Goal: Information Seeking & Learning: Learn about a topic

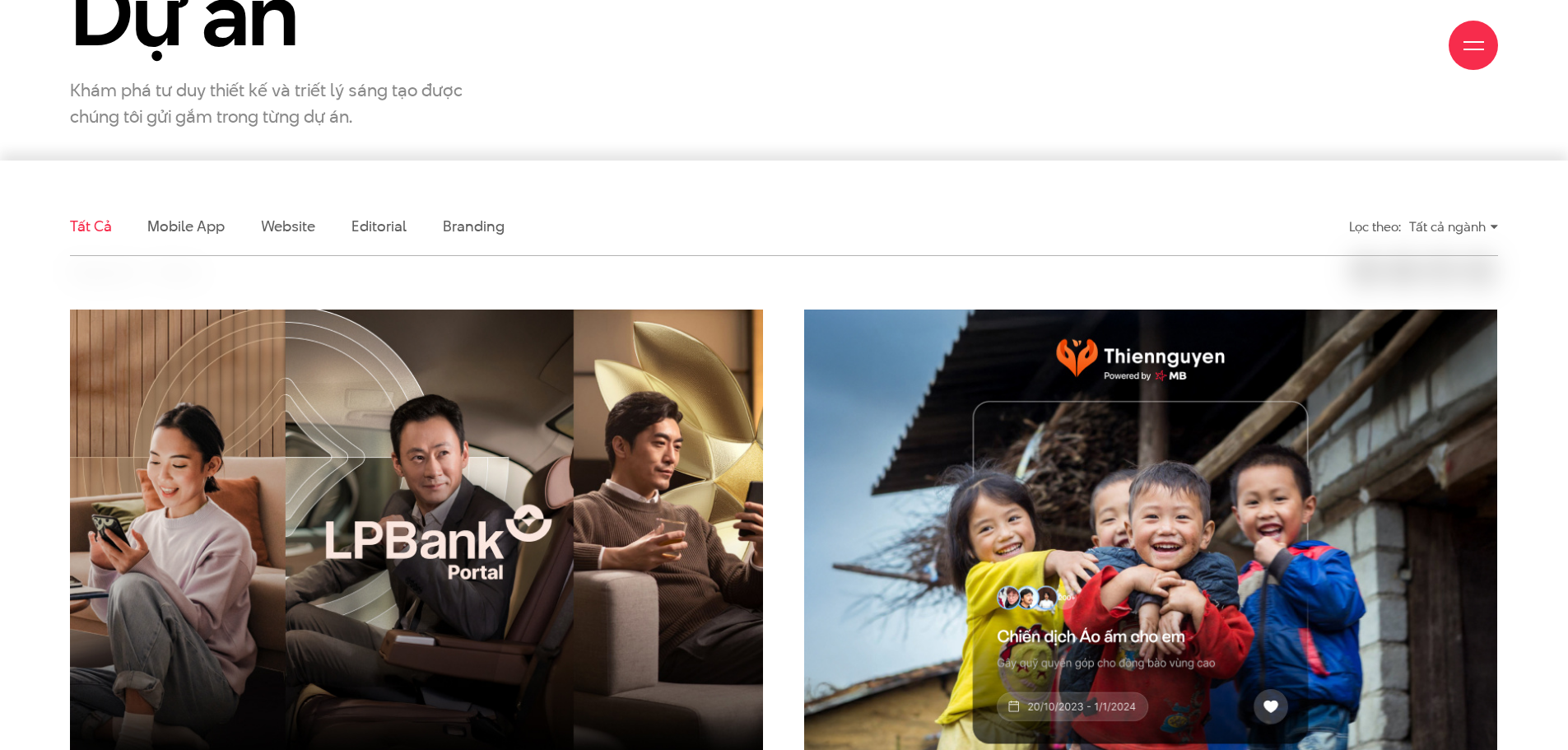
scroll to position [493, 0]
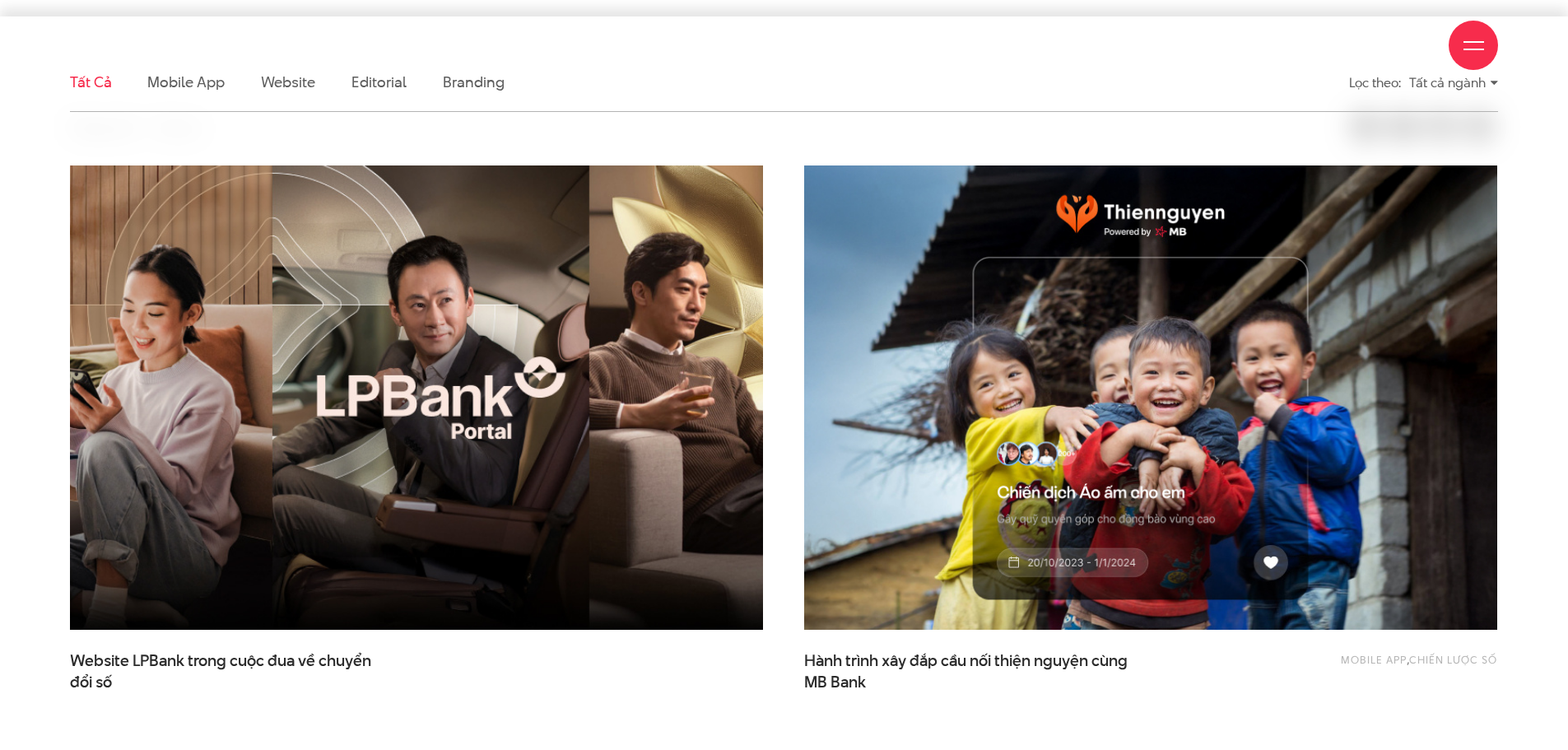
click at [408, 334] on img at bounding box center [417, 398] width 762 height 511
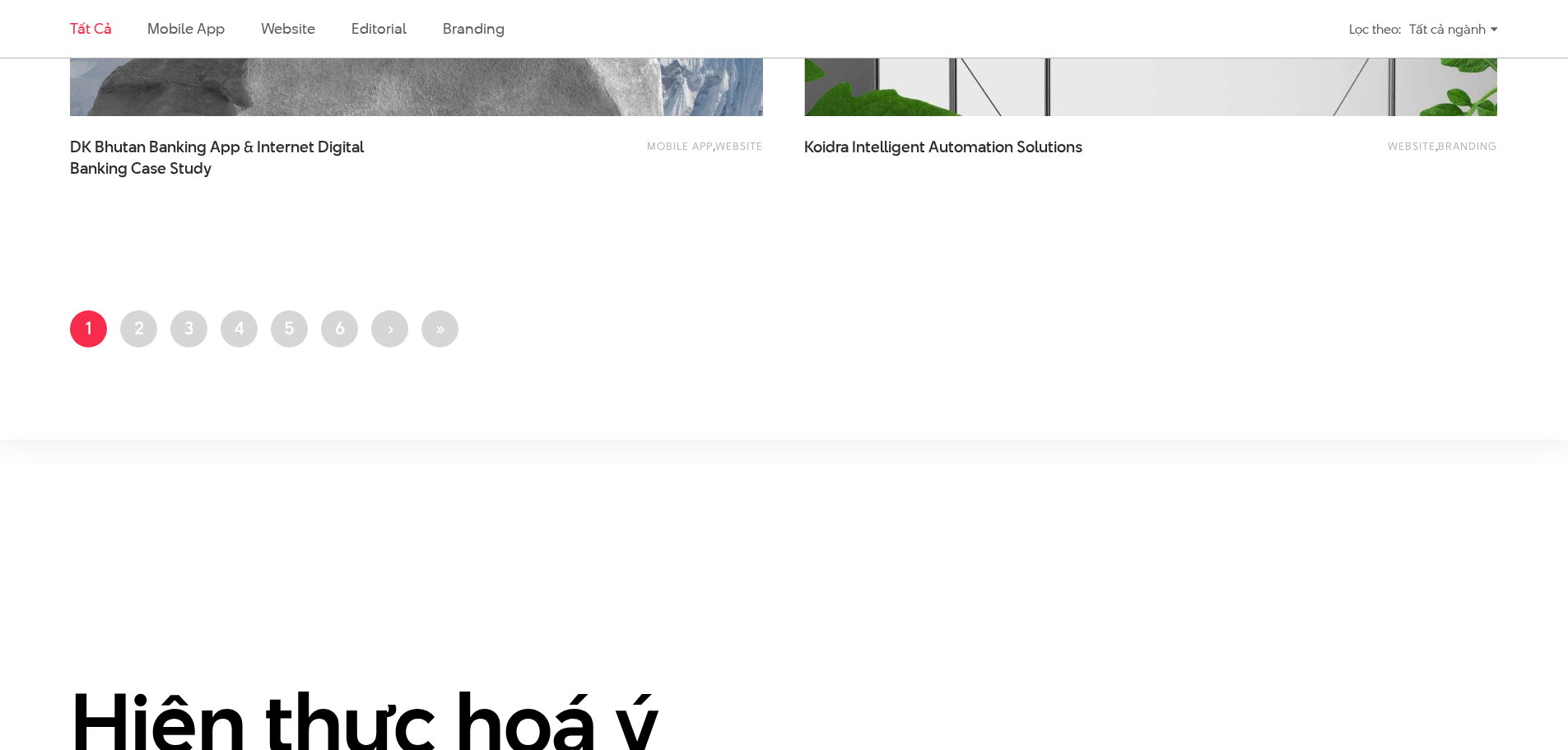
scroll to position [4115, 0]
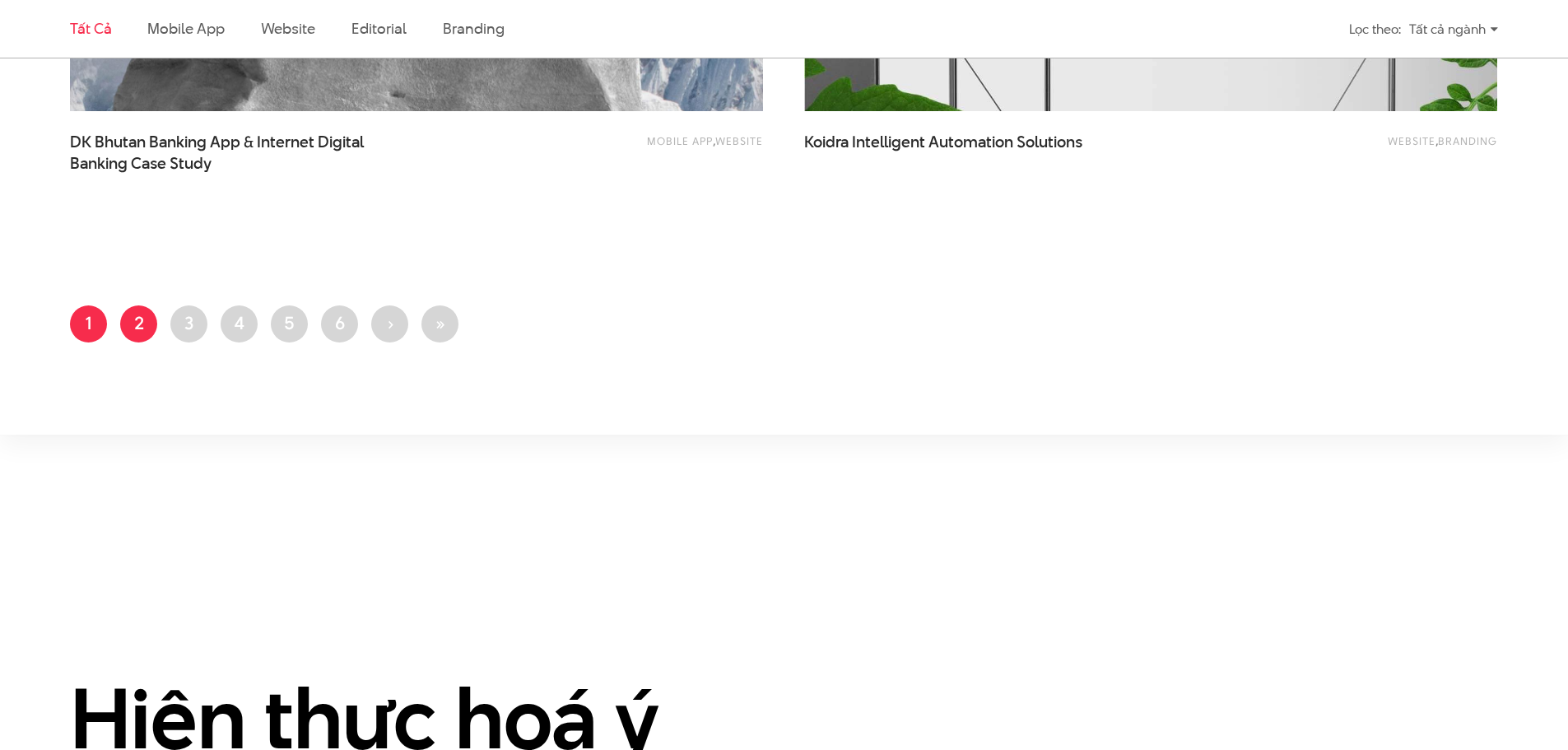
click at [131, 310] on link "Trang 2" at bounding box center [138, 323] width 37 height 37
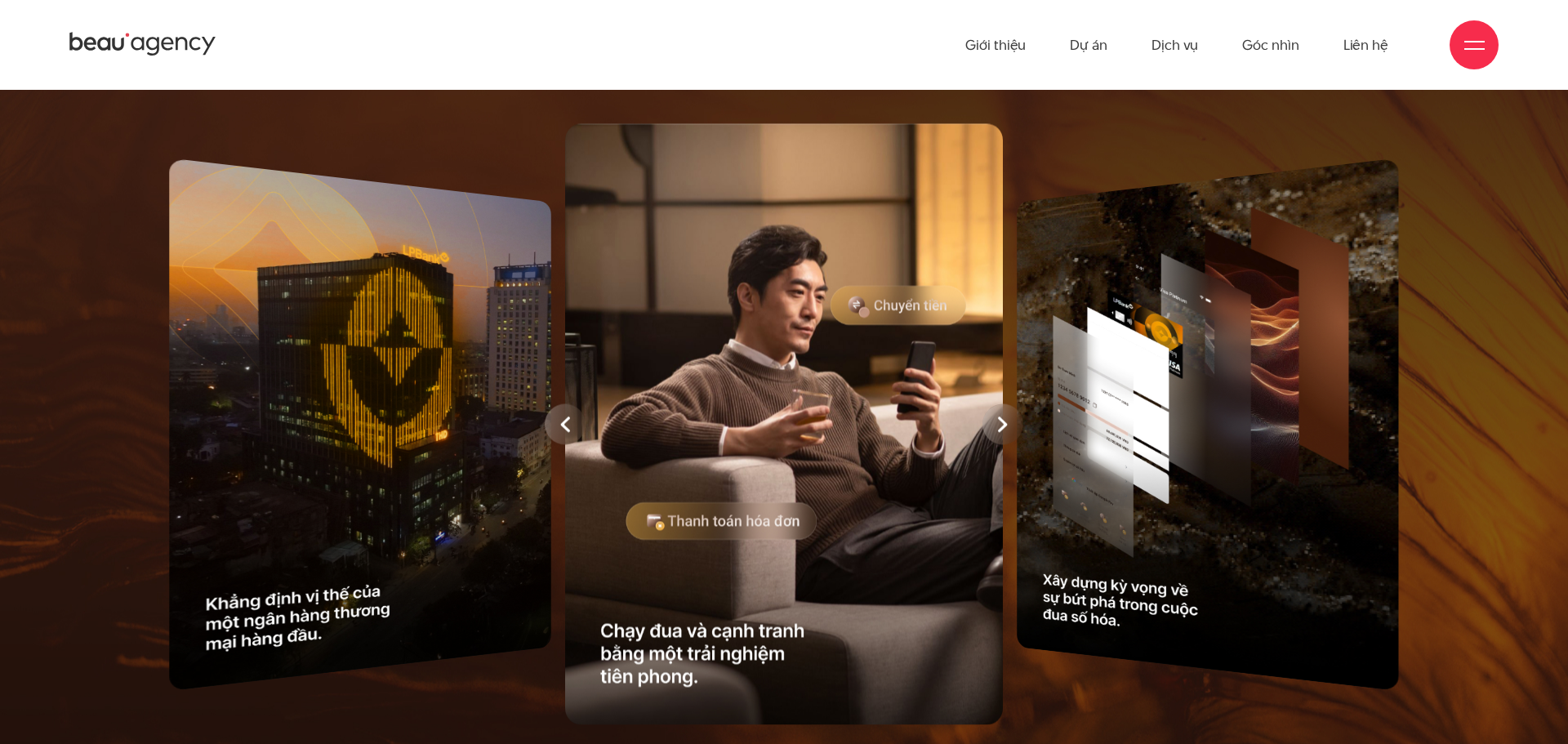
click at [1013, 429] on div at bounding box center [1002, 424] width 40 height 40
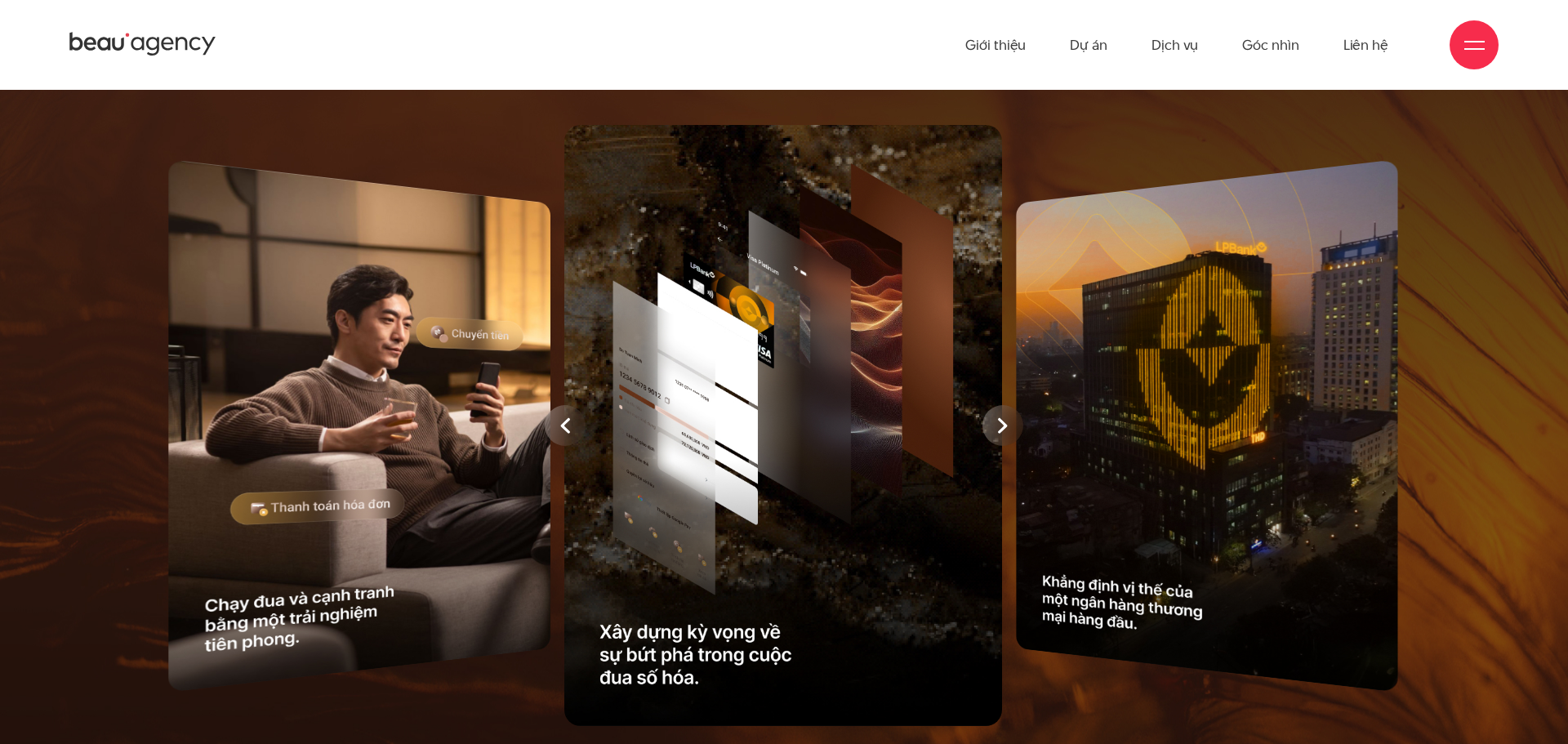
click at [1013, 429] on div at bounding box center [1002, 424] width 40 height 40
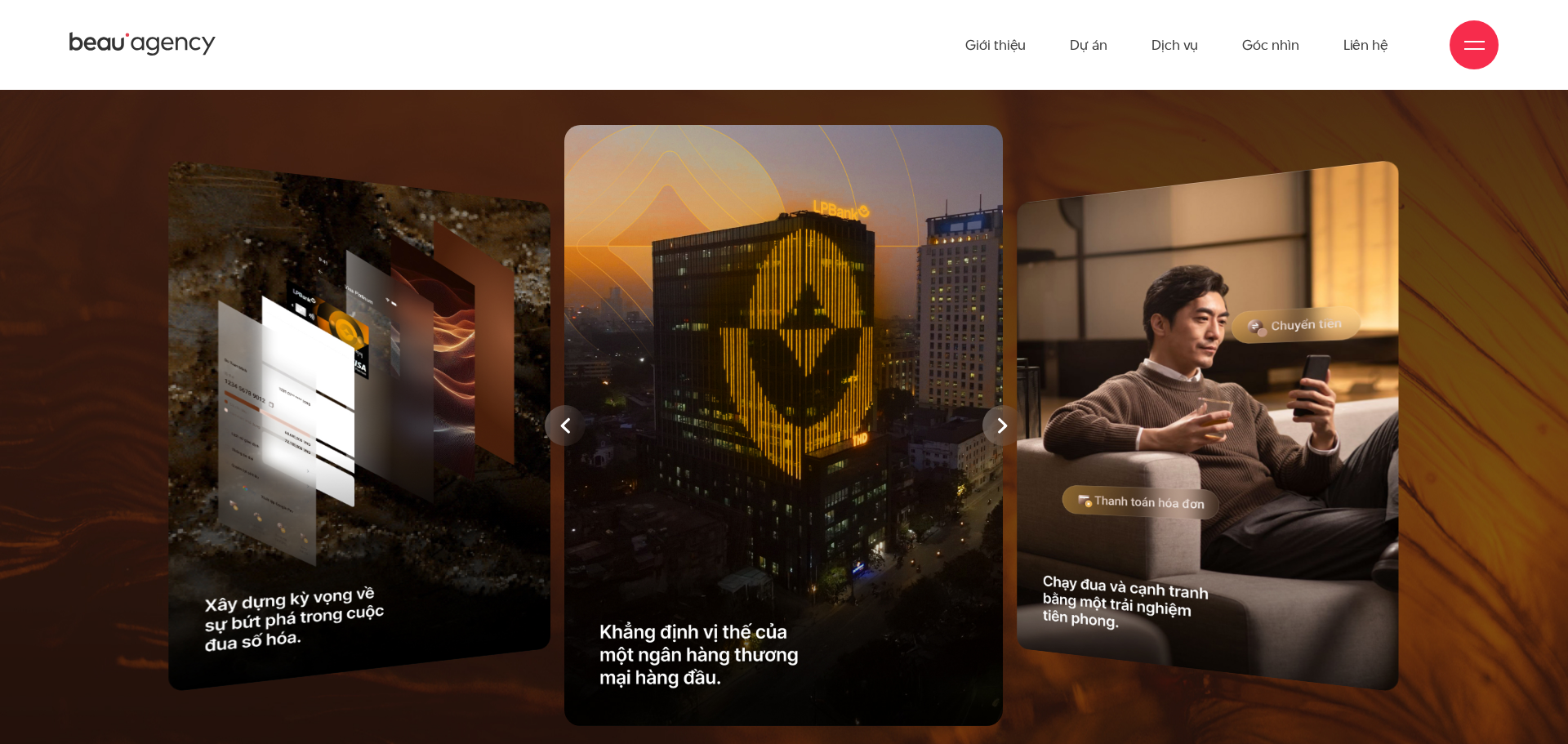
click at [1013, 429] on div at bounding box center [1002, 424] width 40 height 40
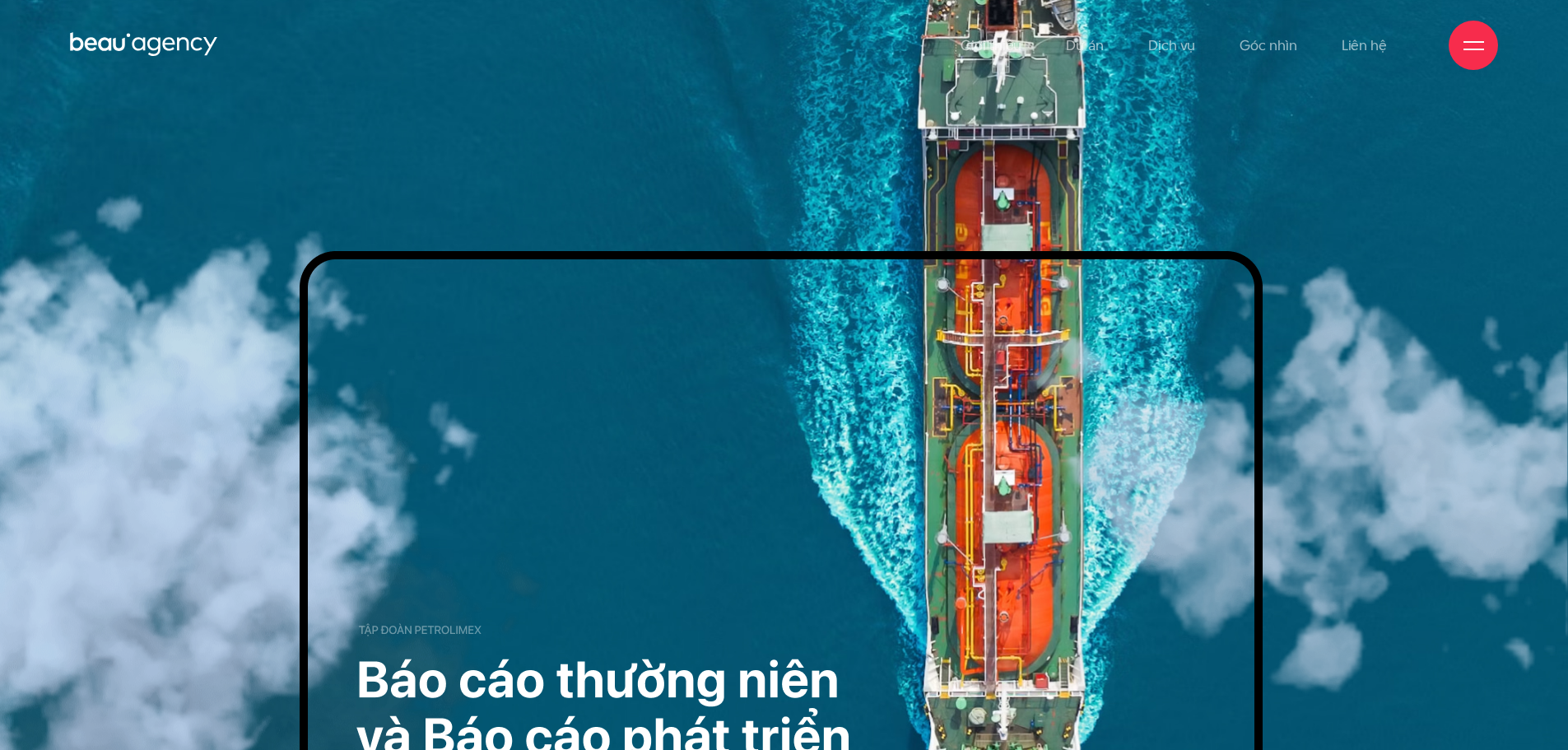
click at [1460, 36] on div at bounding box center [1473, 46] width 50 height 50
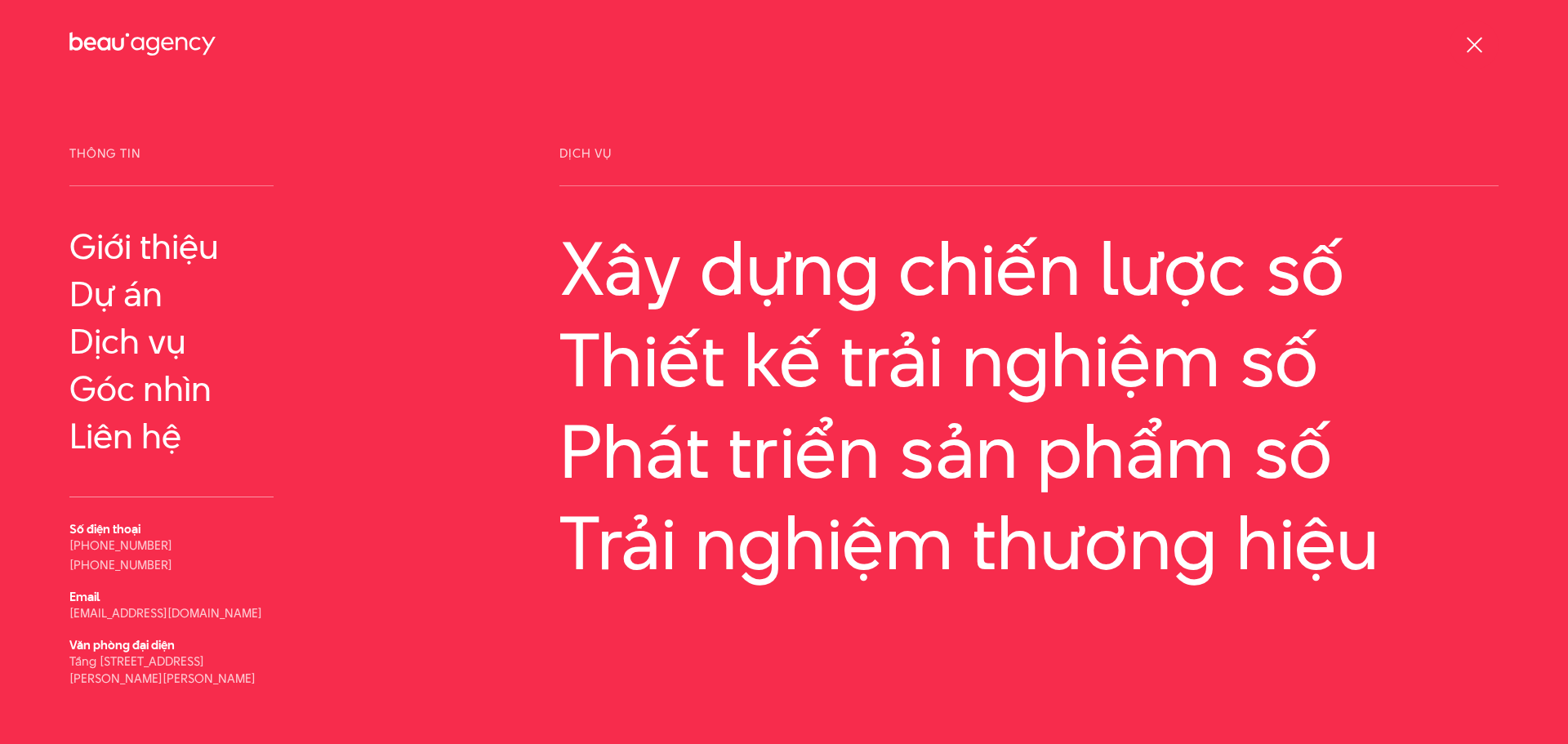
click at [1475, 38] on div at bounding box center [1473, 45] width 21 height 21
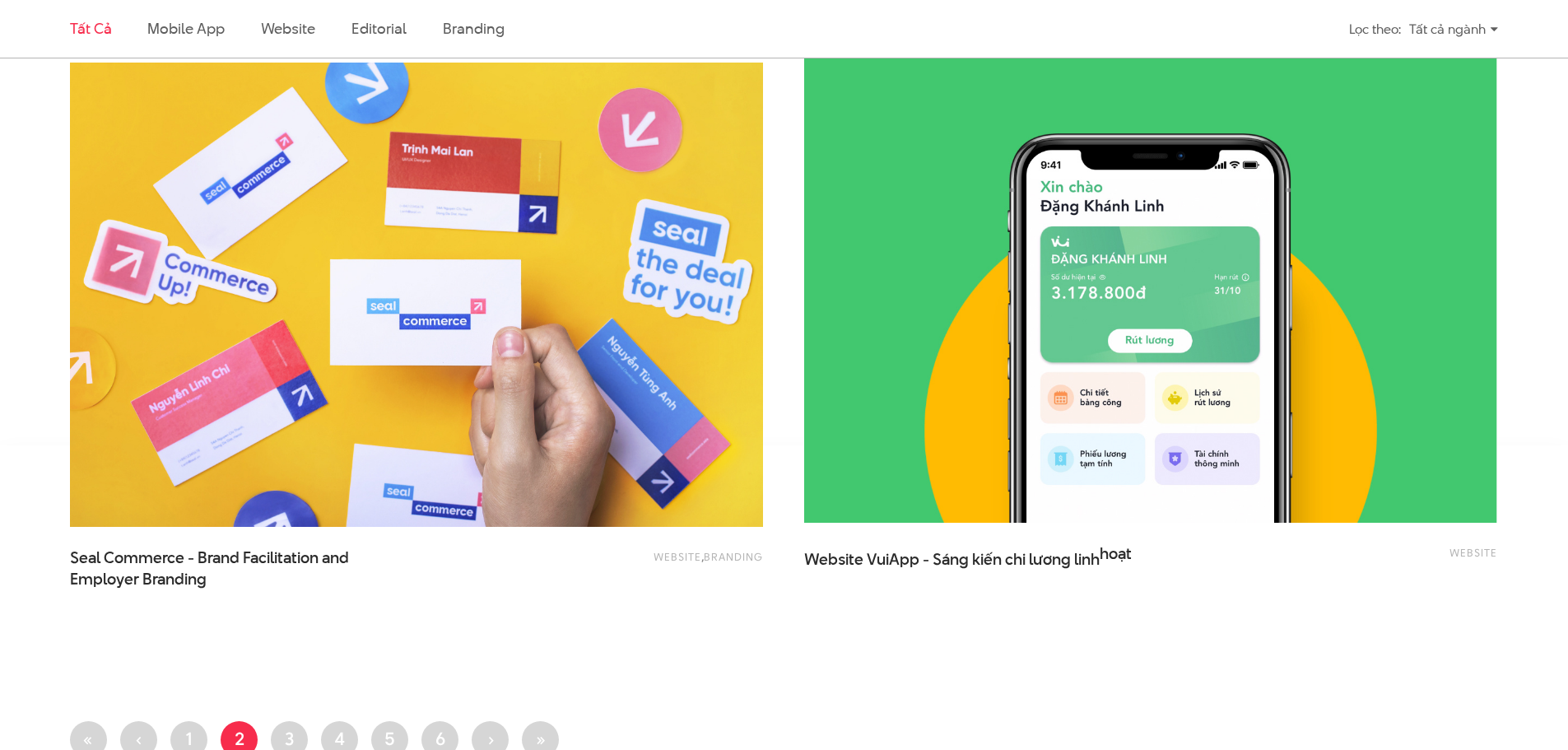
scroll to position [4279, 0]
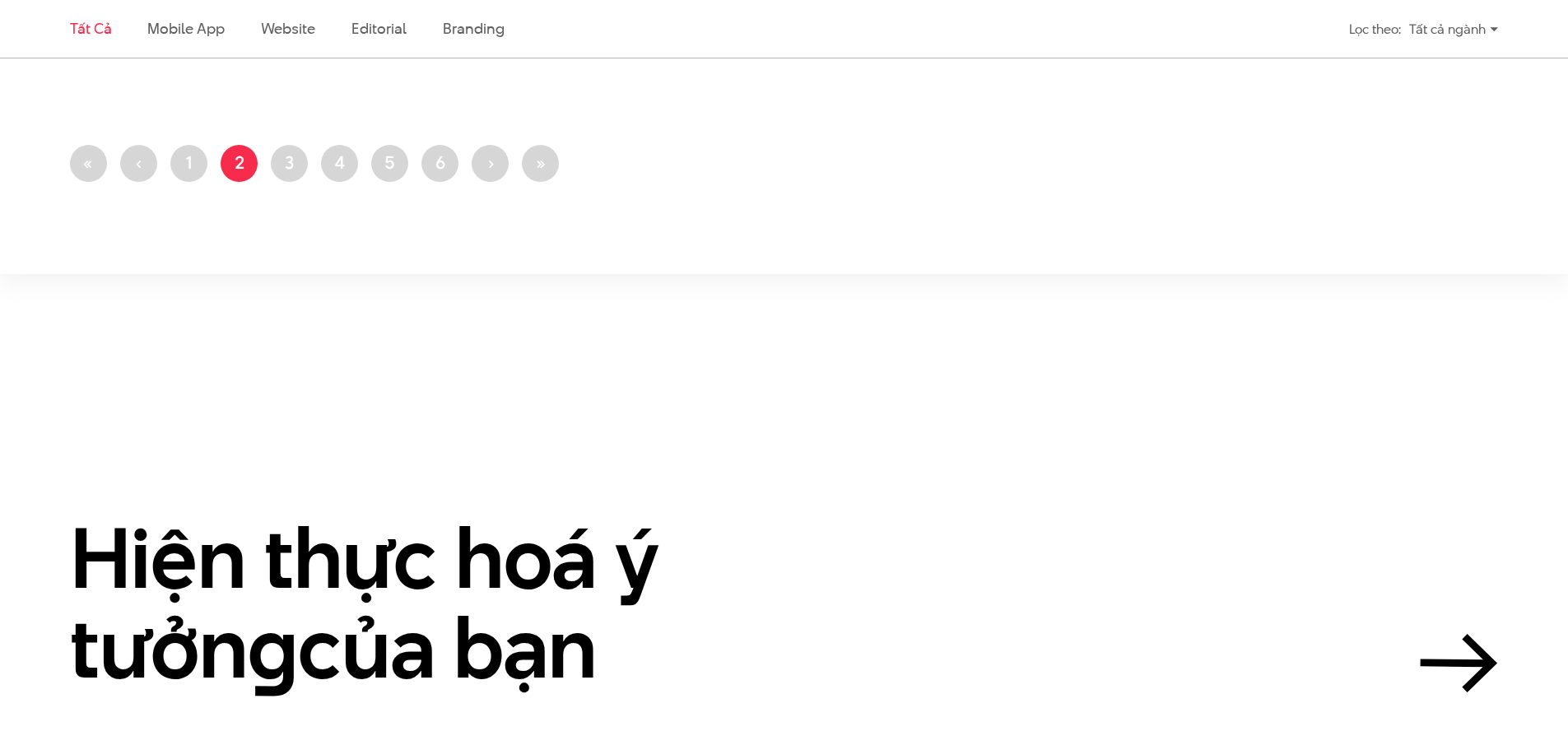
click at [294, 150] on link "Trang 3" at bounding box center [289, 163] width 37 height 37
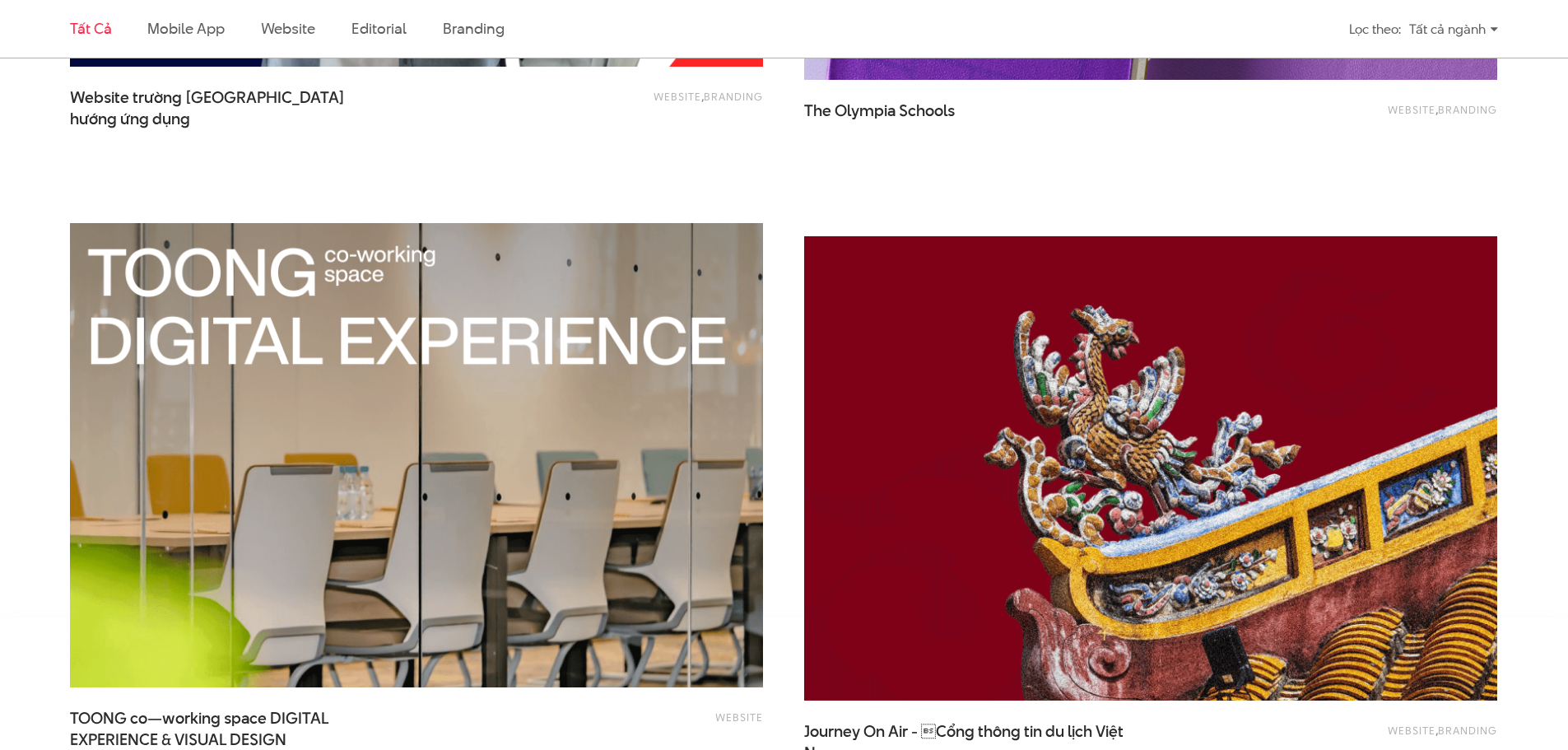
scroll to position [4032, 0]
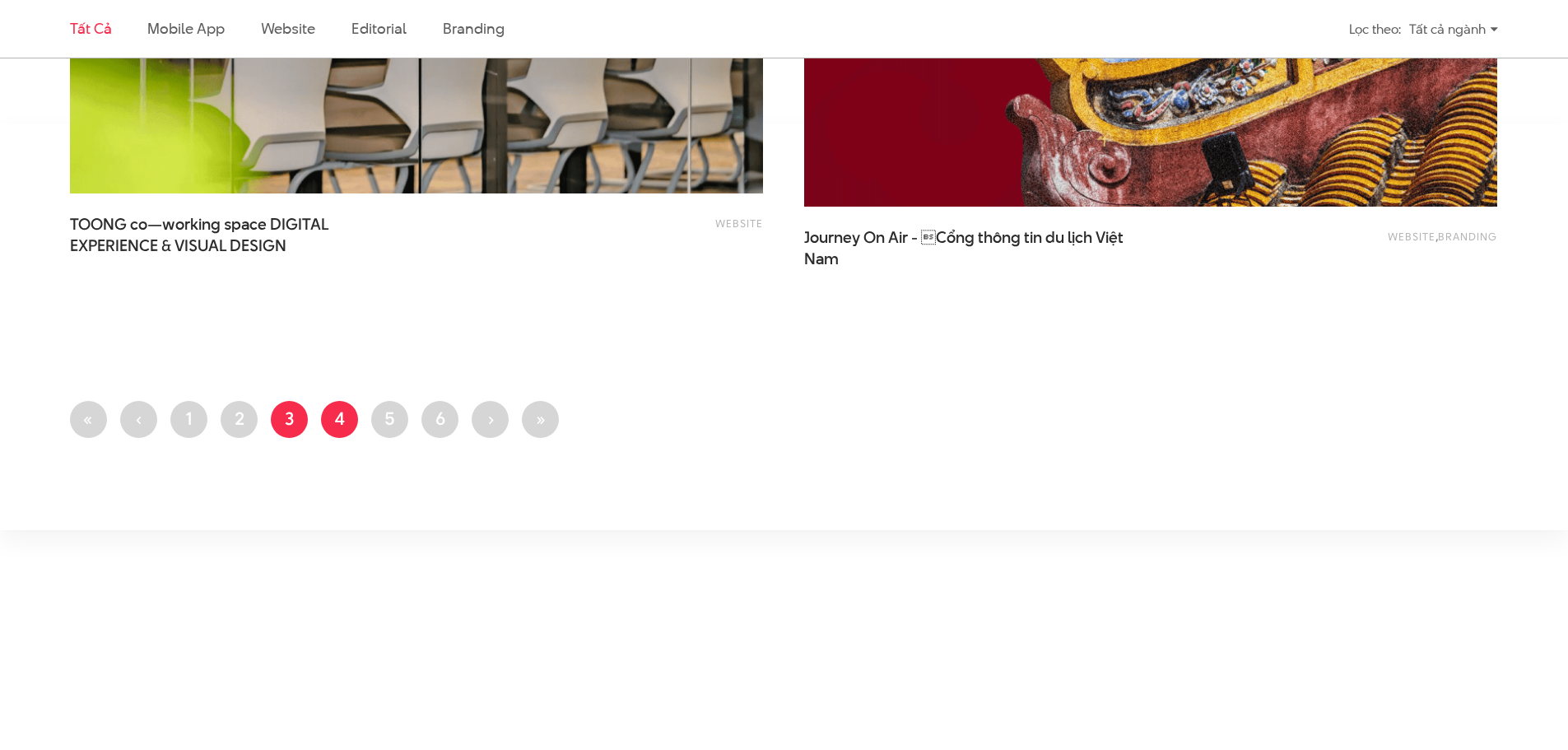
click at [341, 412] on link "Trang 4" at bounding box center [339, 419] width 37 height 37
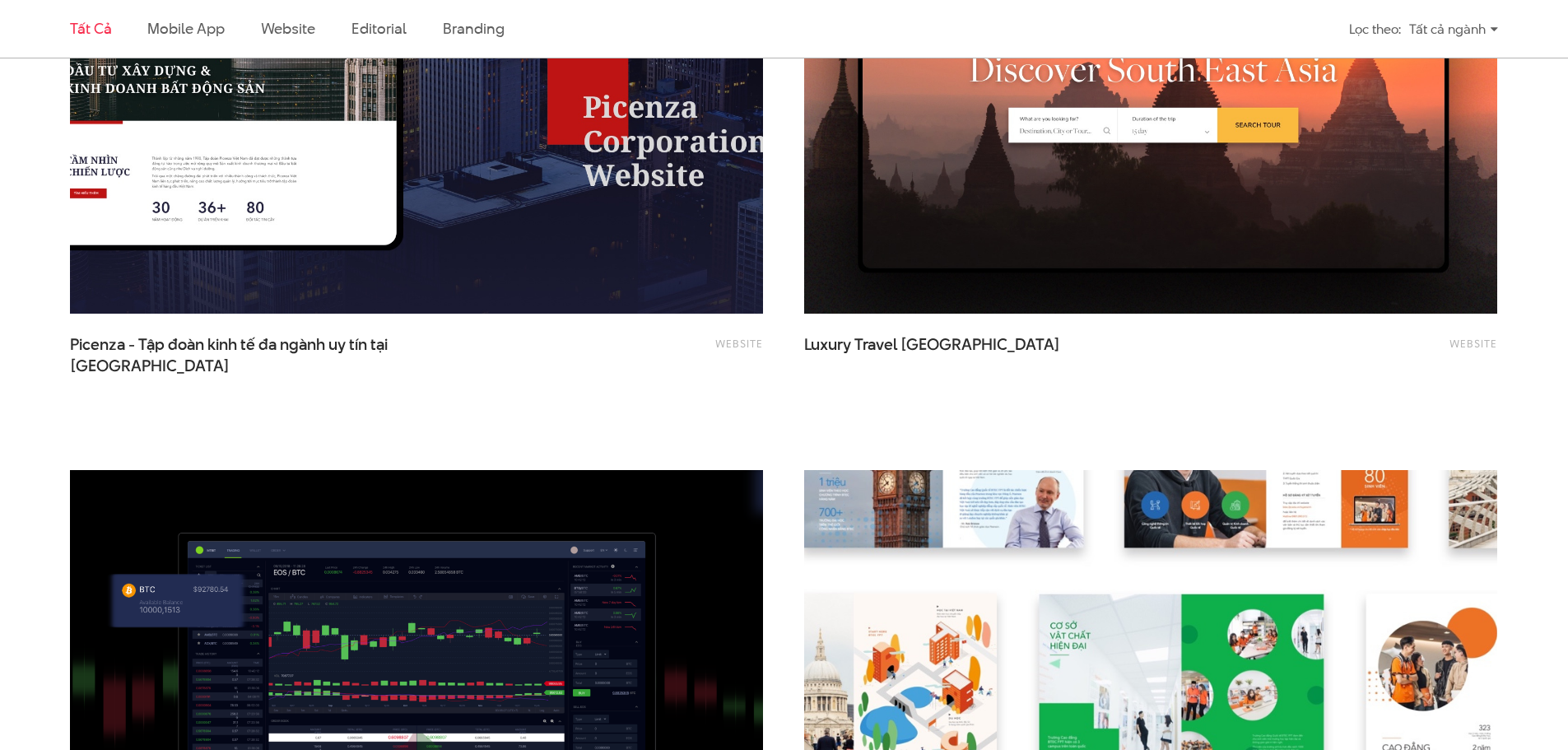
scroll to position [3868, 0]
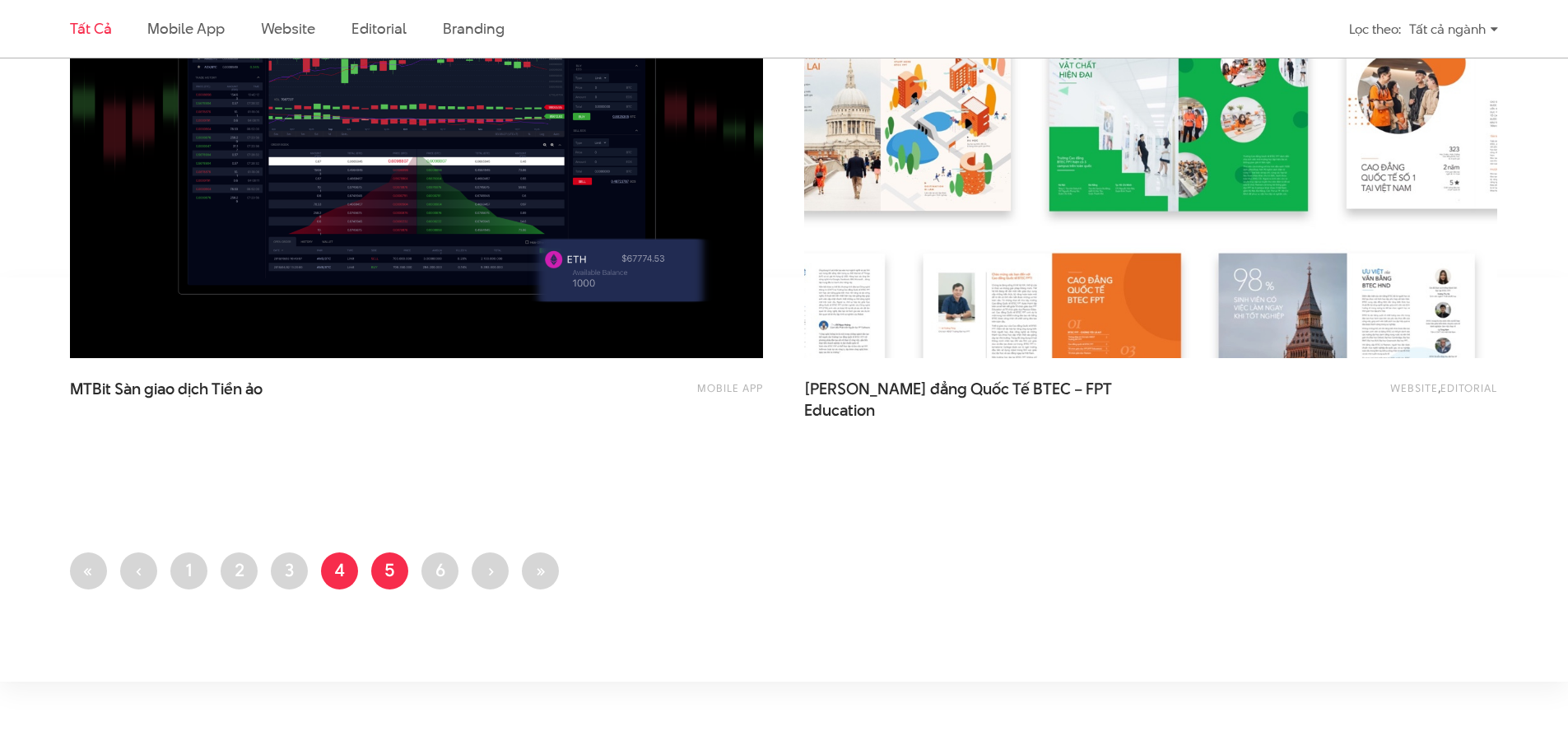
click at [381, 572] on link "Trang 5" at bounding box center [389, 570] width 37 height 37
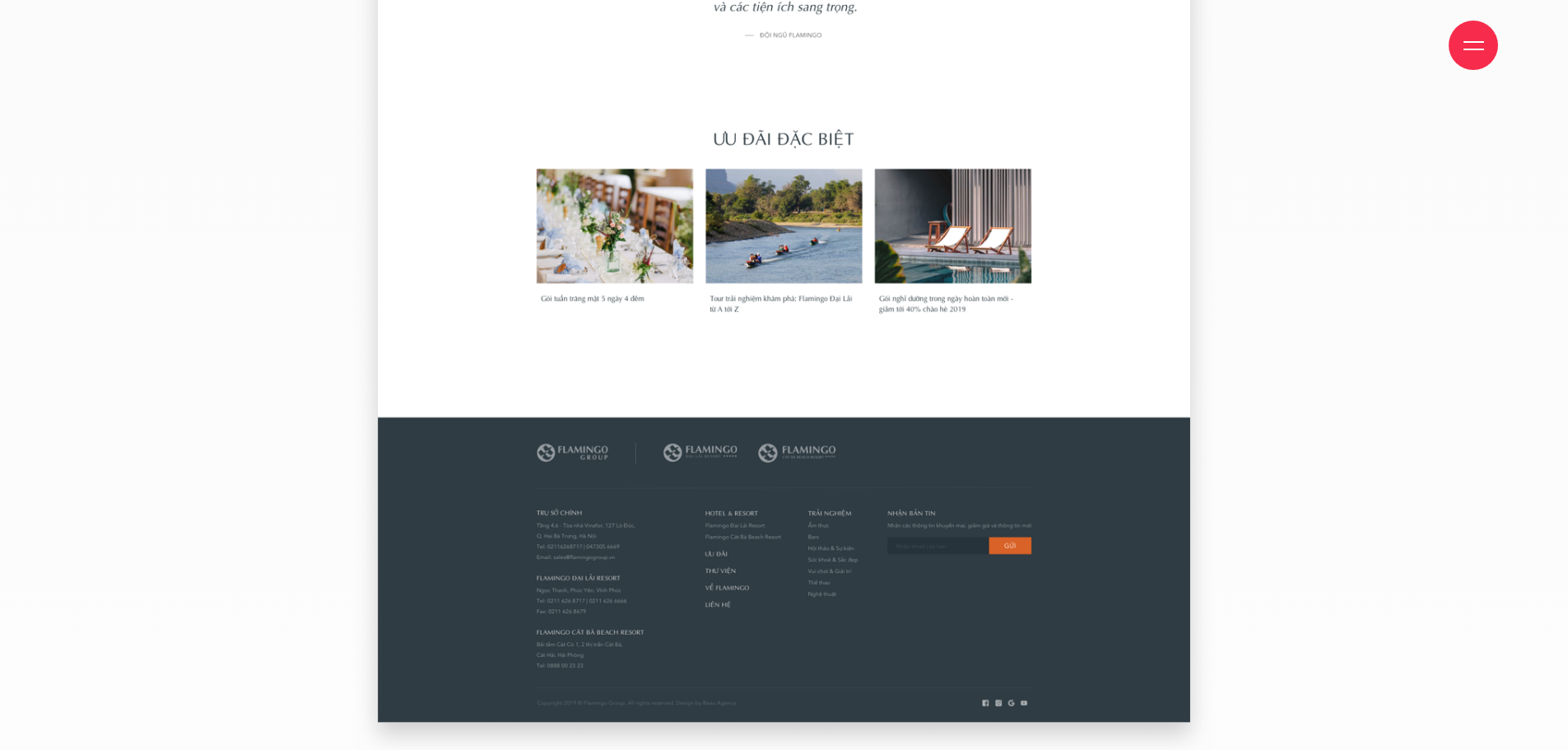
scroll to position [5103, 0]
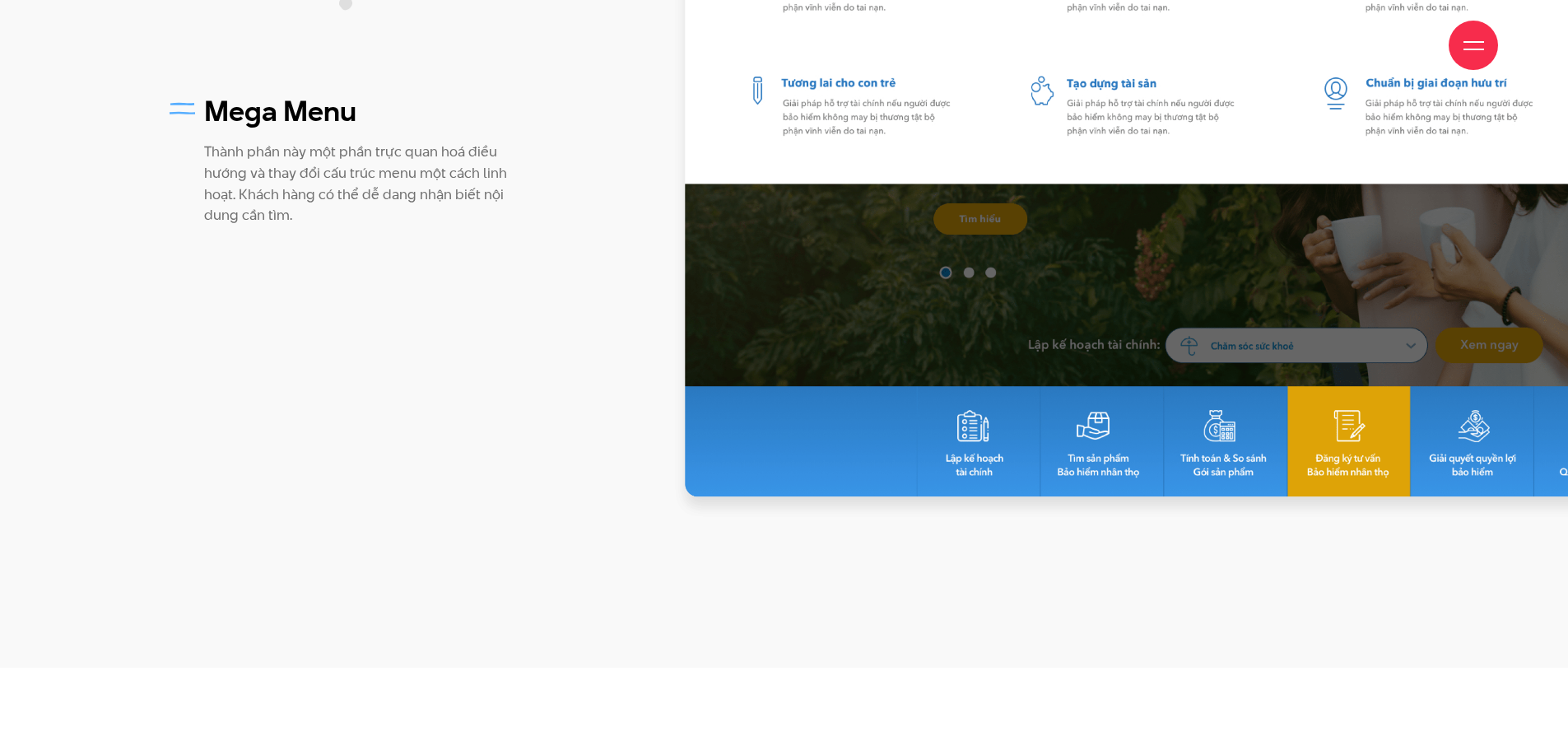
scroll to position [12921, 0]
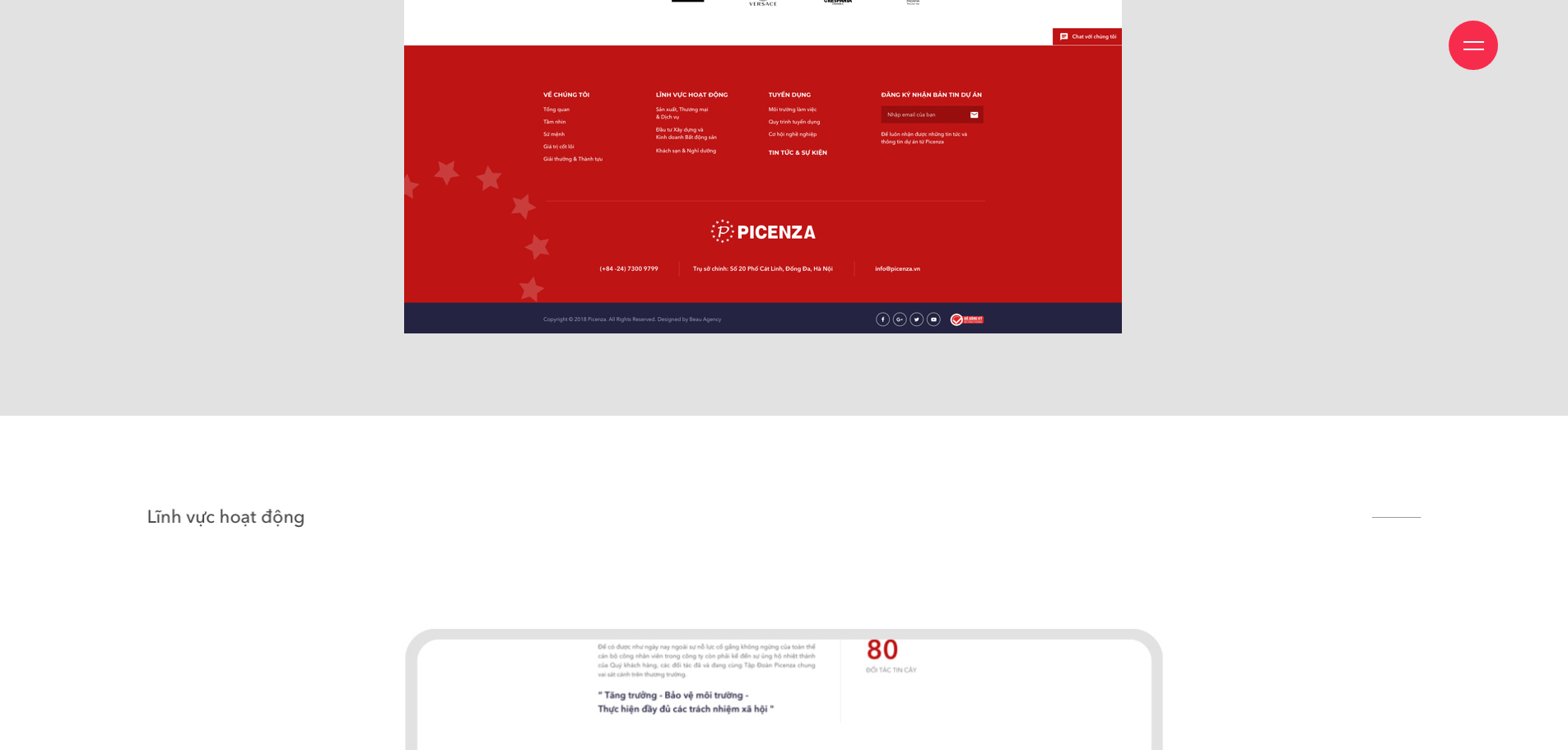
scroll to position [6172, 0]
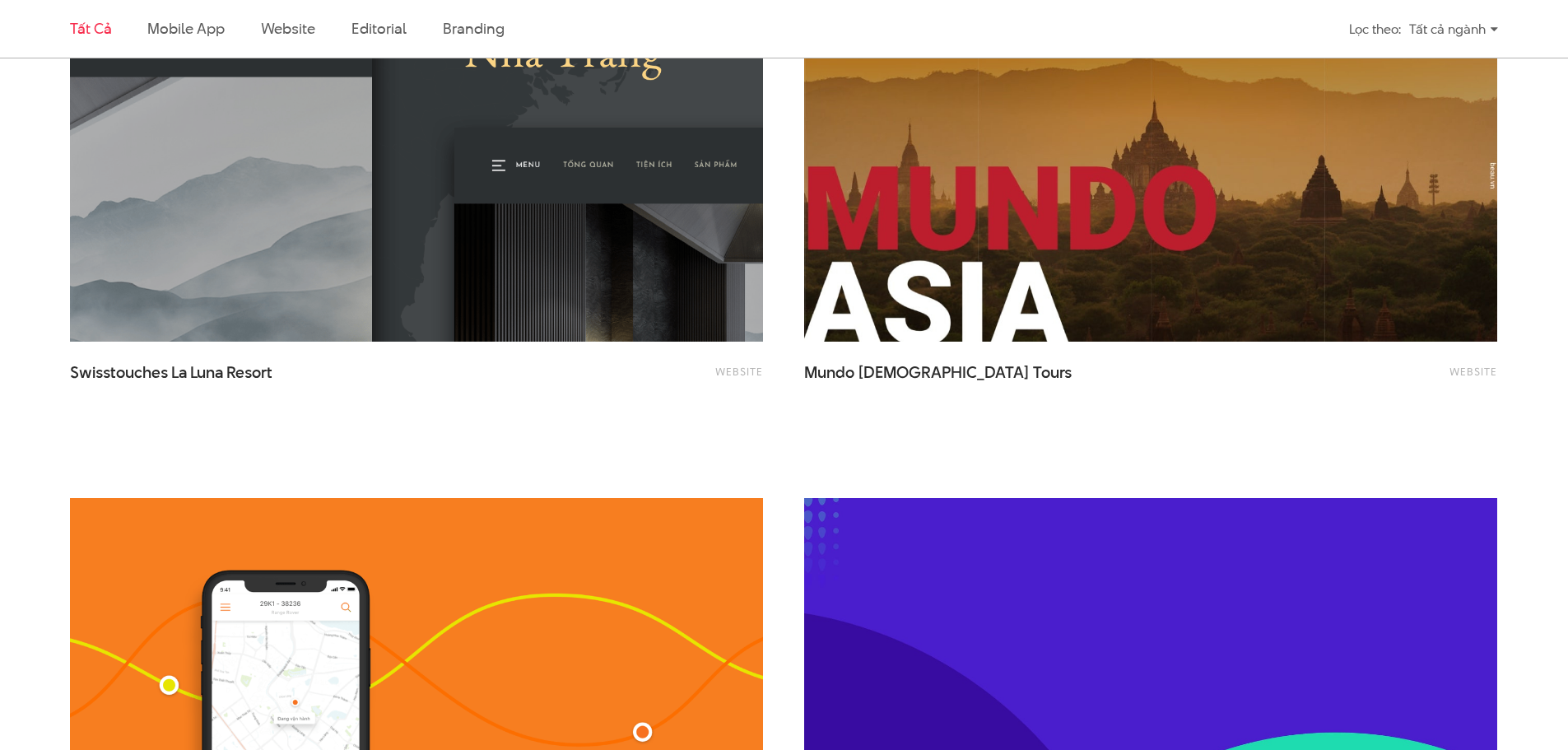
scroll to position [2140, 0]
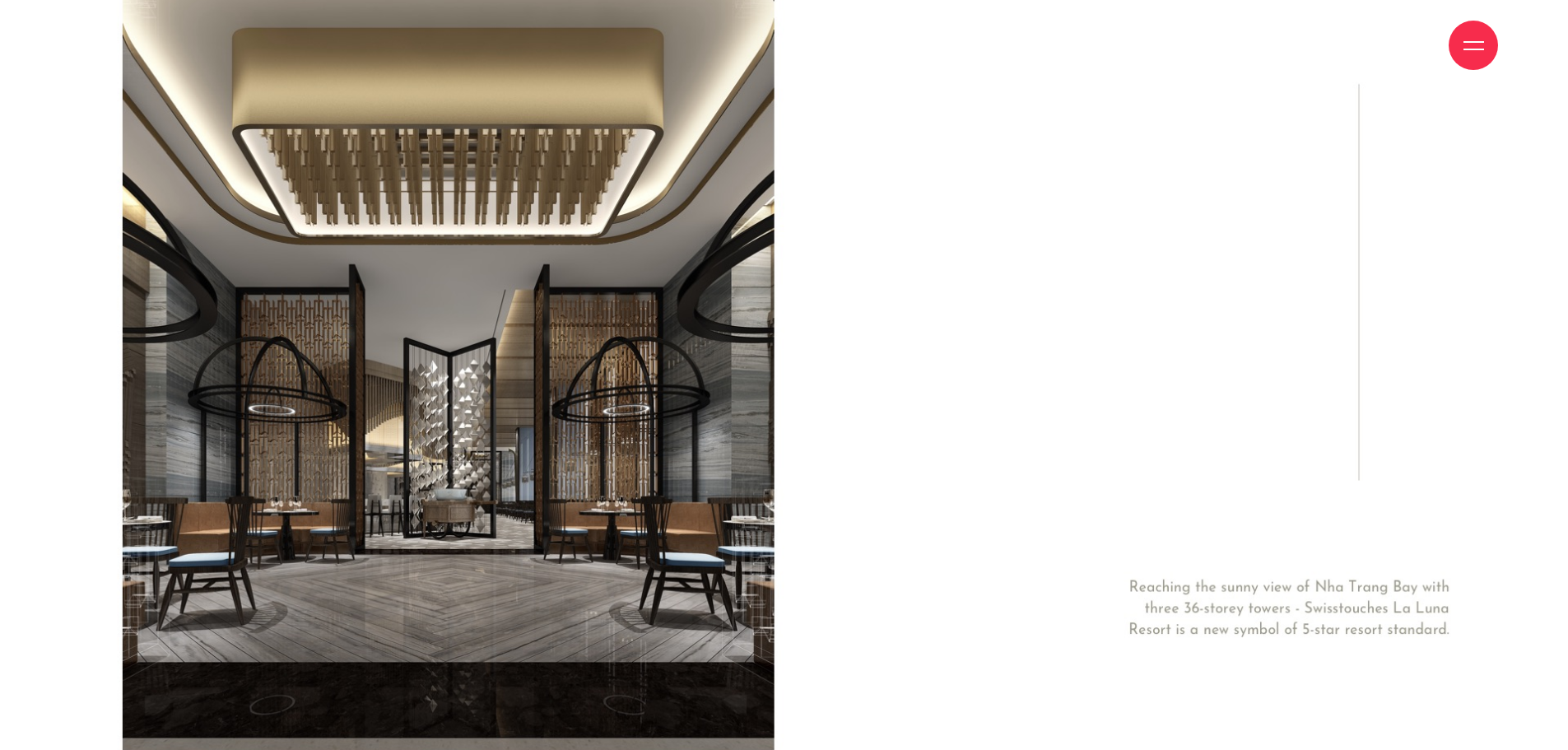
scroll to position [5020, 0]
